Goal: Find specific page/section: Find specific page/section

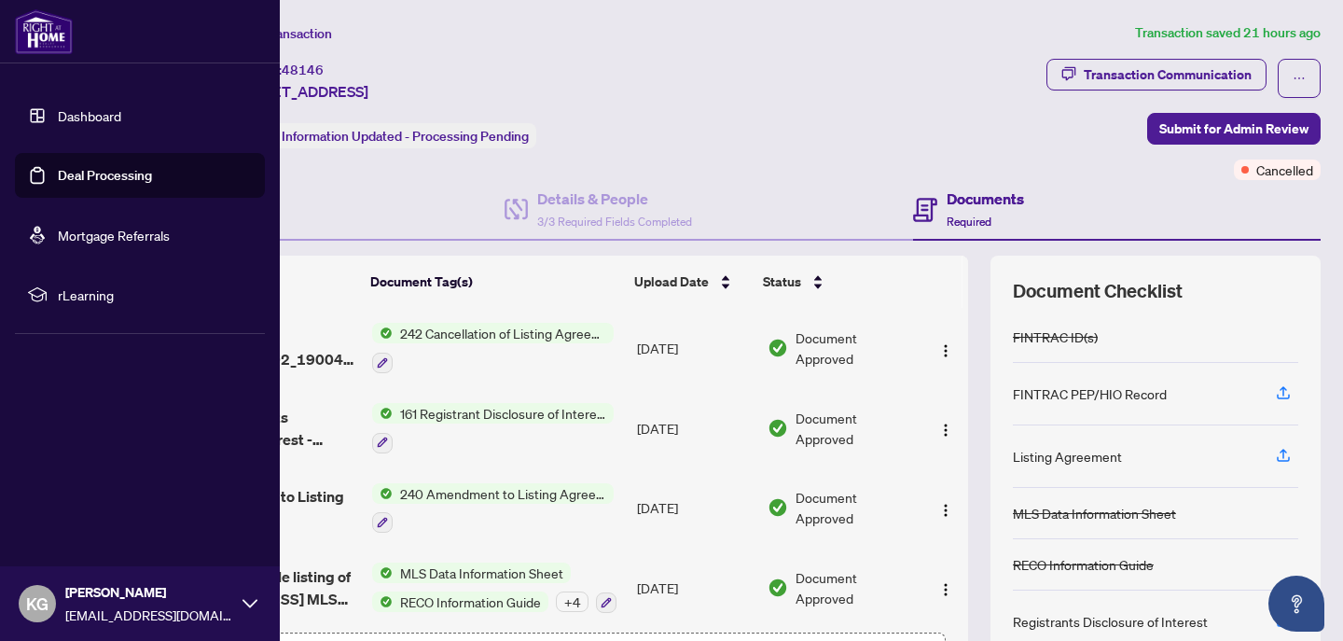
click at [58, 172] on link "Deal Processing" at bounding box center [105, 175] width 94 height 17
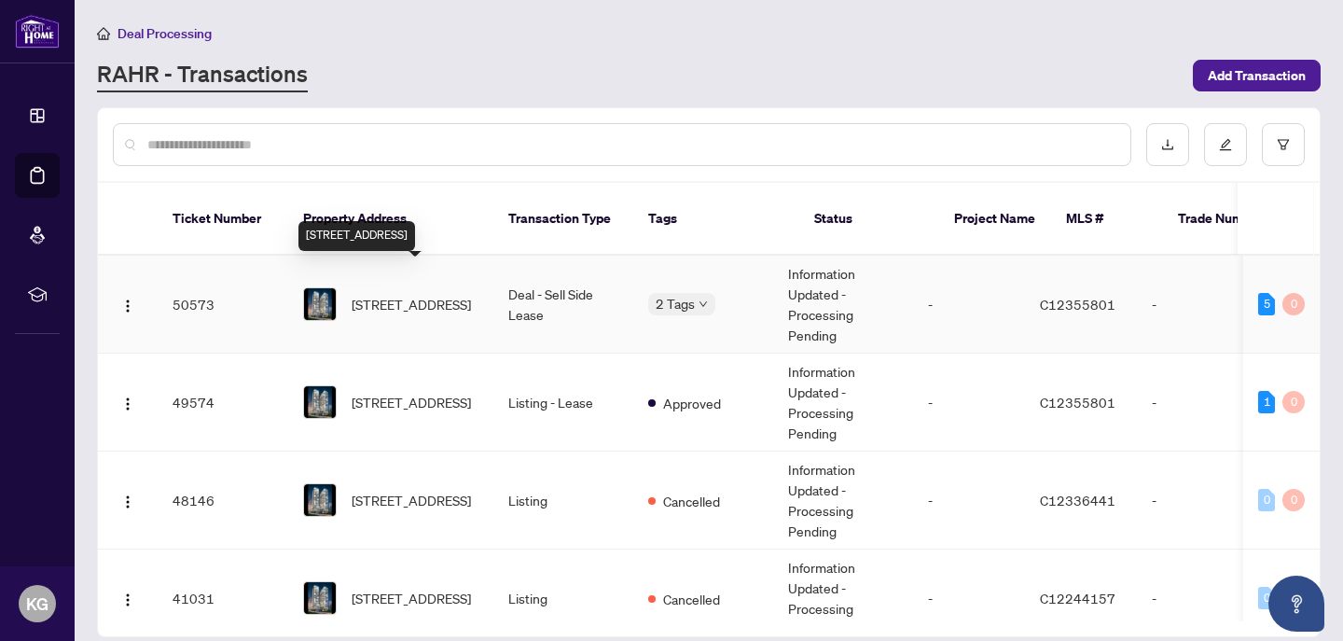
click at [437, 295] on span "[STREET_ADDRESS]" at bounding box center [411, 304] width 119 height 21
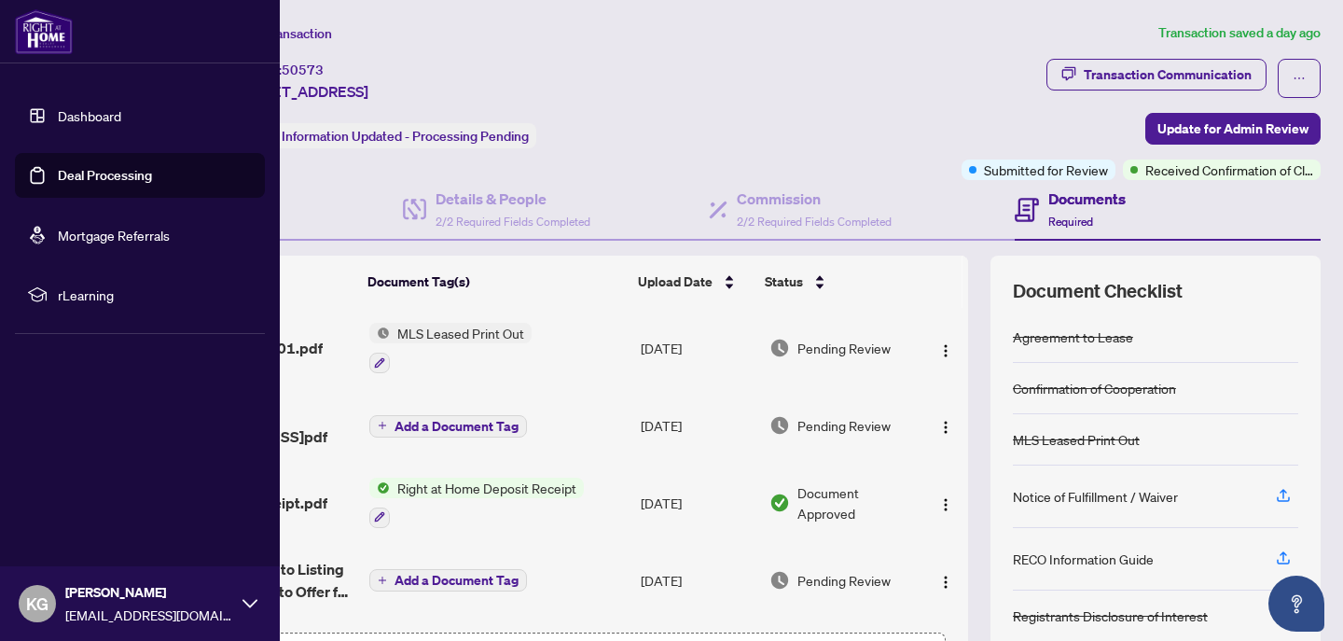
click at [58, 180] on link "Deal Processing" at bounding box center [105, 175] width 94 height 17
